Goal: Navigation & Orientation: Find specific page/section

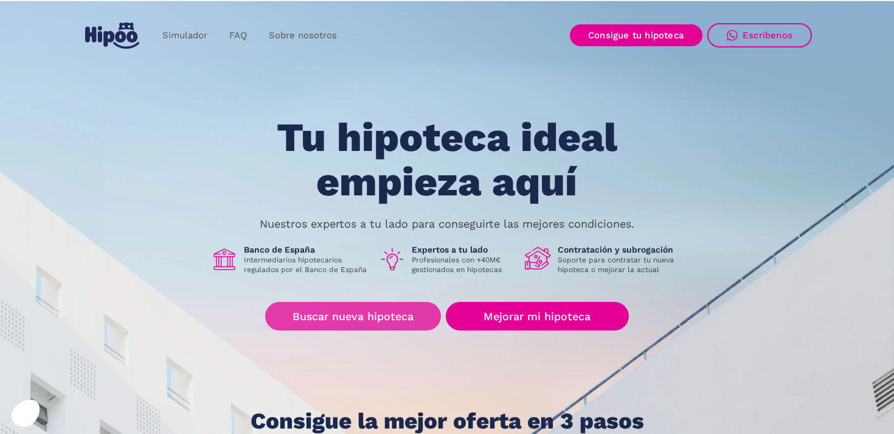
click at [408, 313] on link "Buscar nueva hipoteca" at bounding box center [353, 316] width 176 height 29
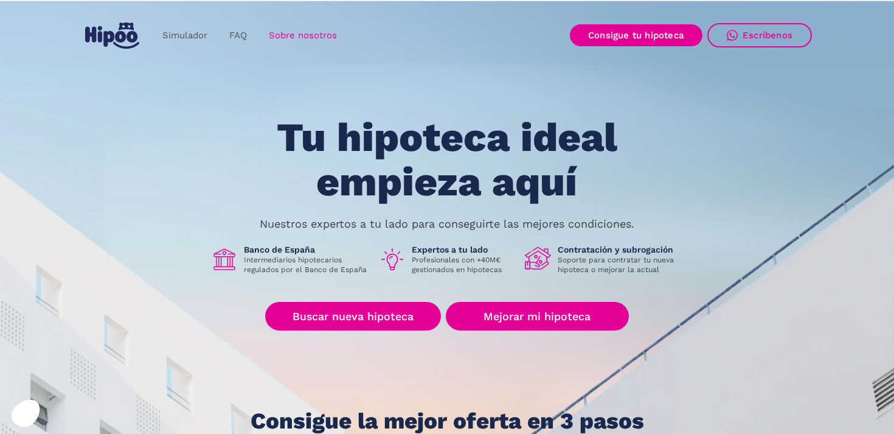
click at [311, 36] on link "Sobre nosotros" at bounding box center [303, 36] width 90 height 24
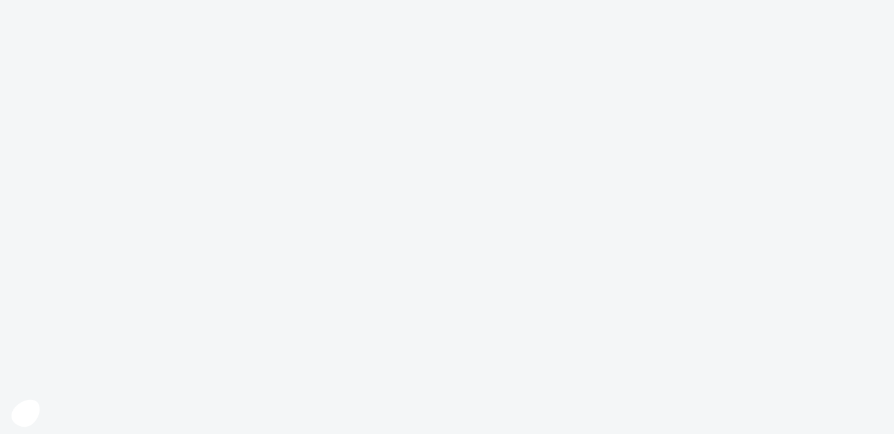
click at [391, 305] on body at bounding box center [447, 217] width 894 height 434
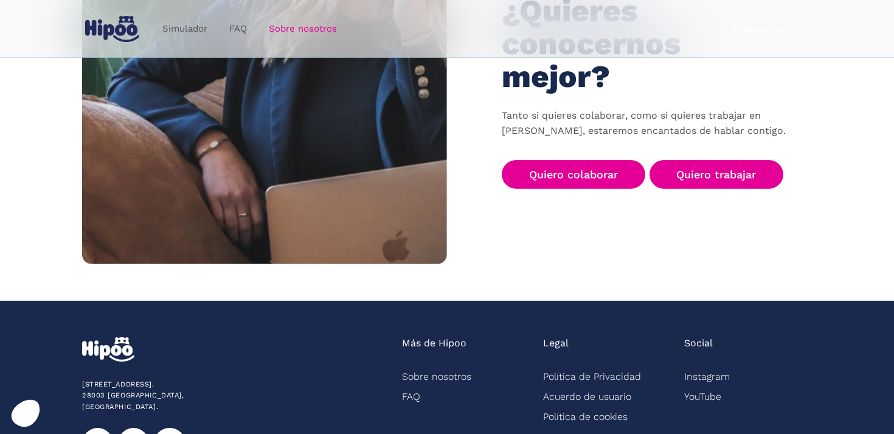
scroll to position [1937, 0]
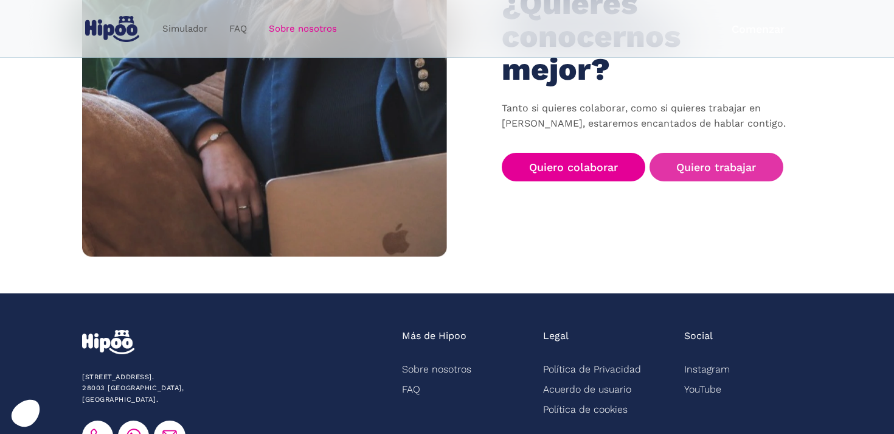
click at [734, 153] on link "Quiero trabajar" at bounding box center [717, 167] width 134 height 29
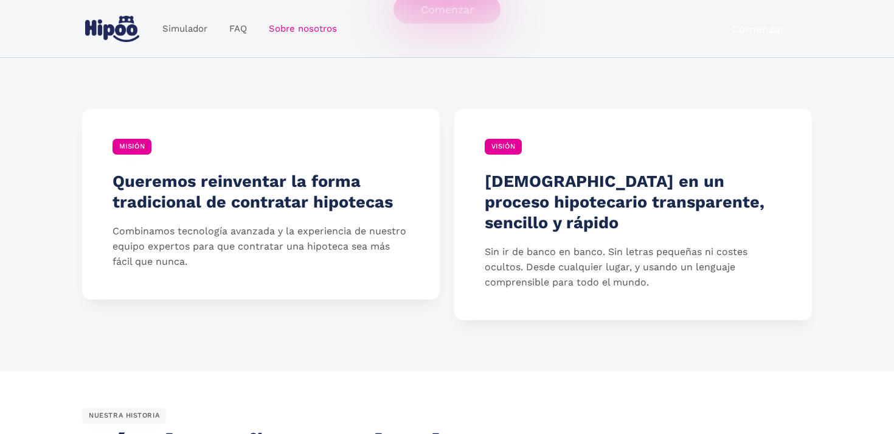
scroll to position [0, 0]
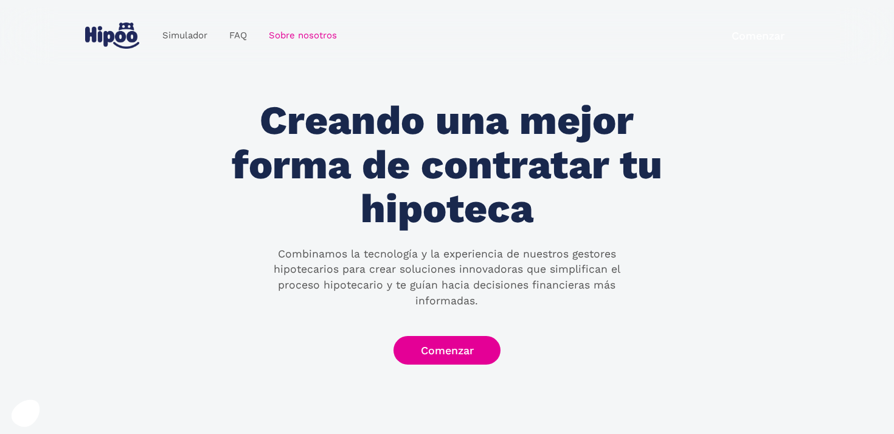
click at [120, 37] on img "home" at bounding box center [112, 36] width 54 height 26
